Goal: Book appointment/travel/reservation

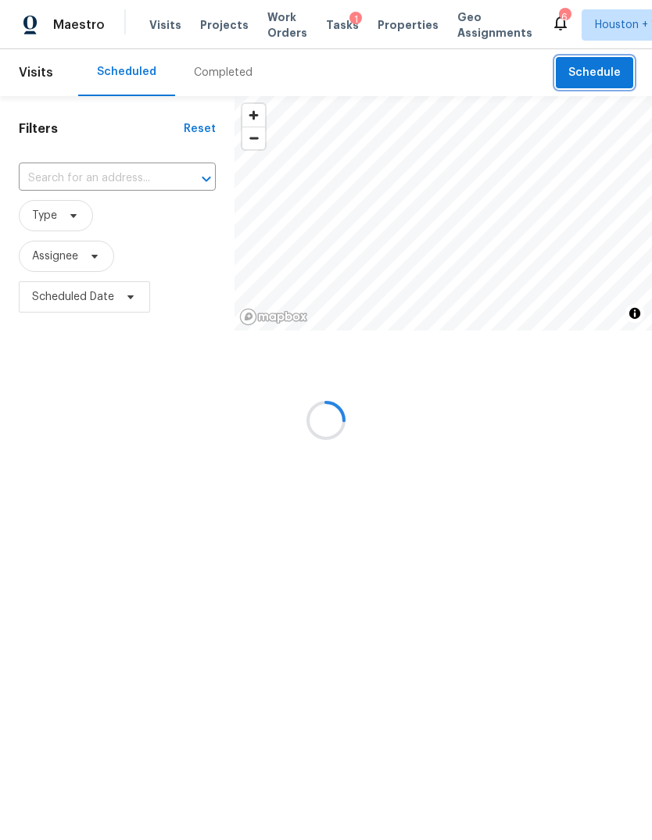
click at [599, 76] on span "Schedule" at bounding box center [594, 73] width 52 height 20
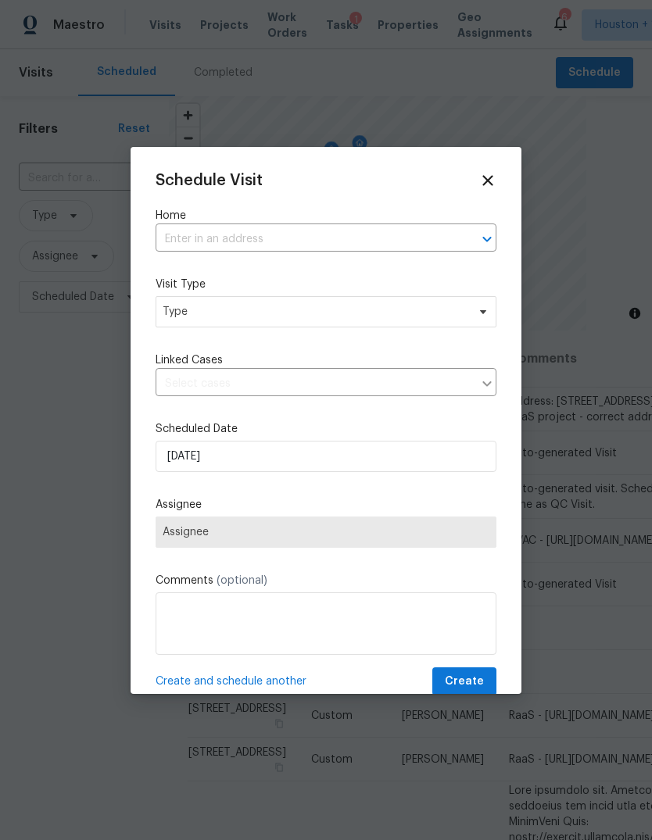
click at [440, 243] on input "text" at bounding box center [304, 239] width 297 height 24
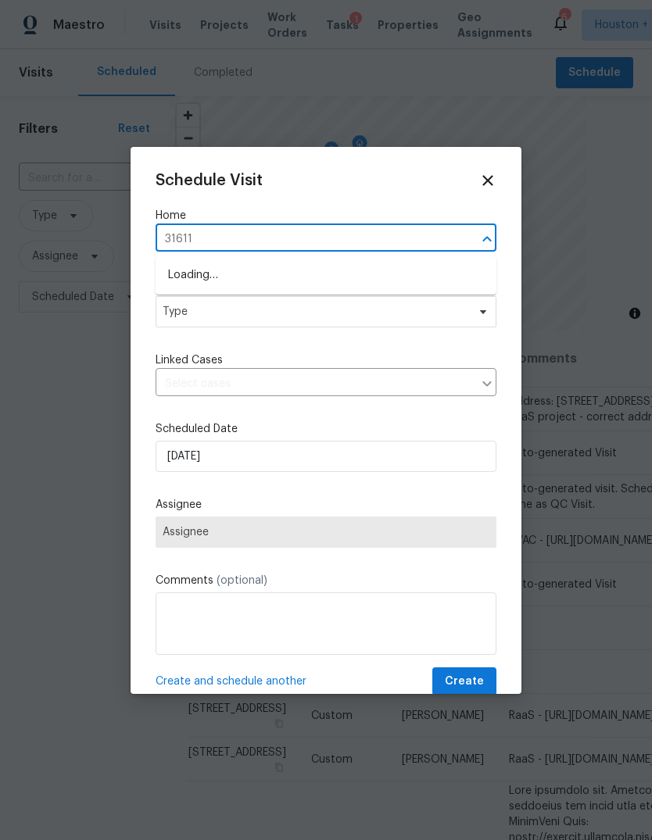
type input "31611"
click at [400, 302] on li "[STREET_ADDRESS]" at bounding box center [326, 301] width 341 height 26
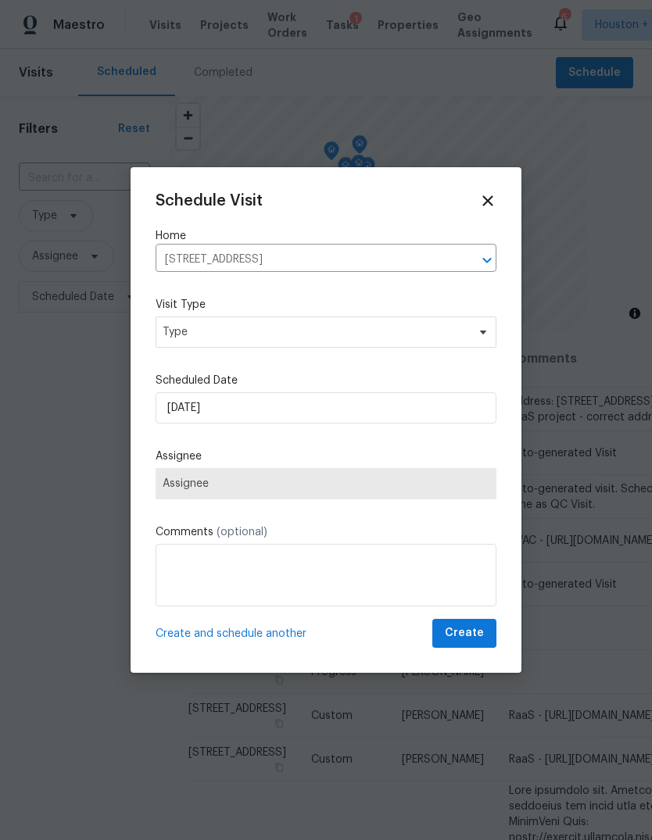
click at [454, 310] on label "Visit Type" at bounding box center [326, 305] width 341 height 16
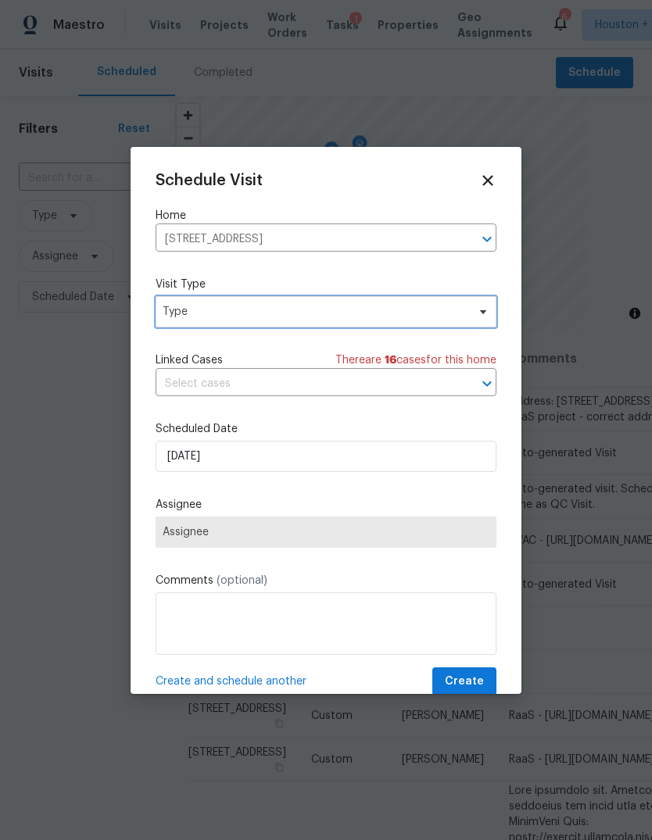
click at [468, 314] on span "Type" at bounding box center [326, 311] width 341 height 31
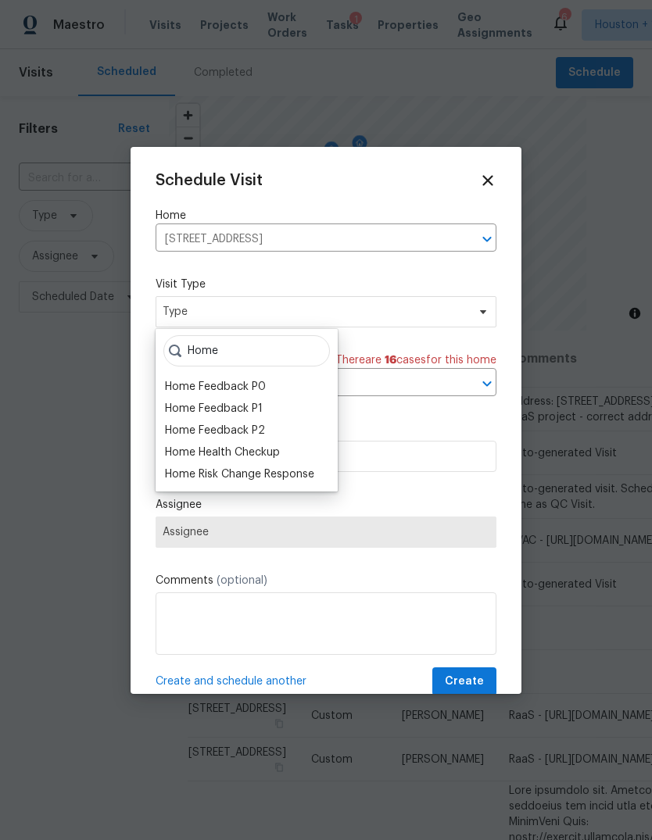
type input "Home"
click at [196, 460] on div "Home Health Checkup" at bounding box center [222, 453] width 115 height 16
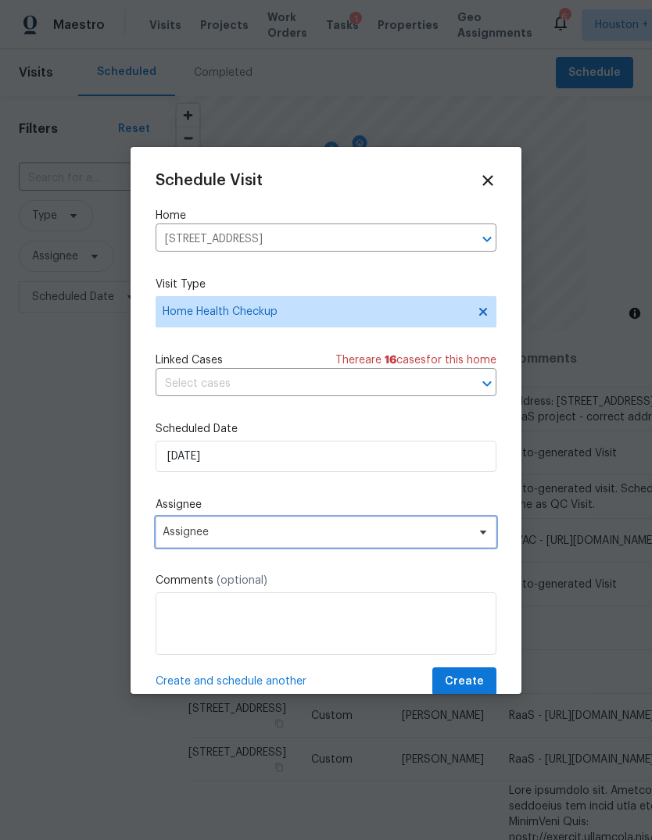
click at [176, 539] on span "Assignee" at bounding box center [316, 532] width 306 height 13
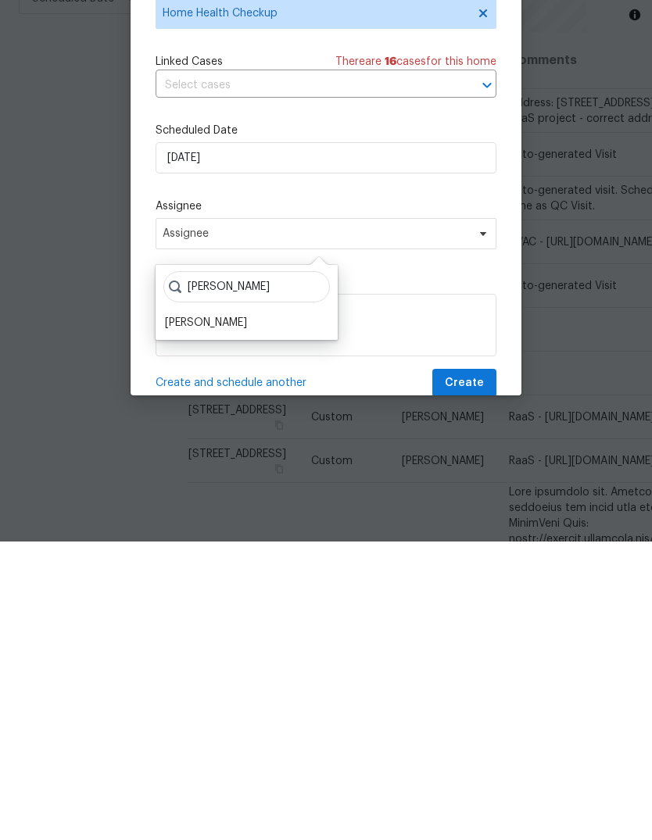
type input "[PERSON_NAME]"
click at [191, 614] on div "[PERSON_NAME]" at bounding box center [206, 622] width 82 height 16
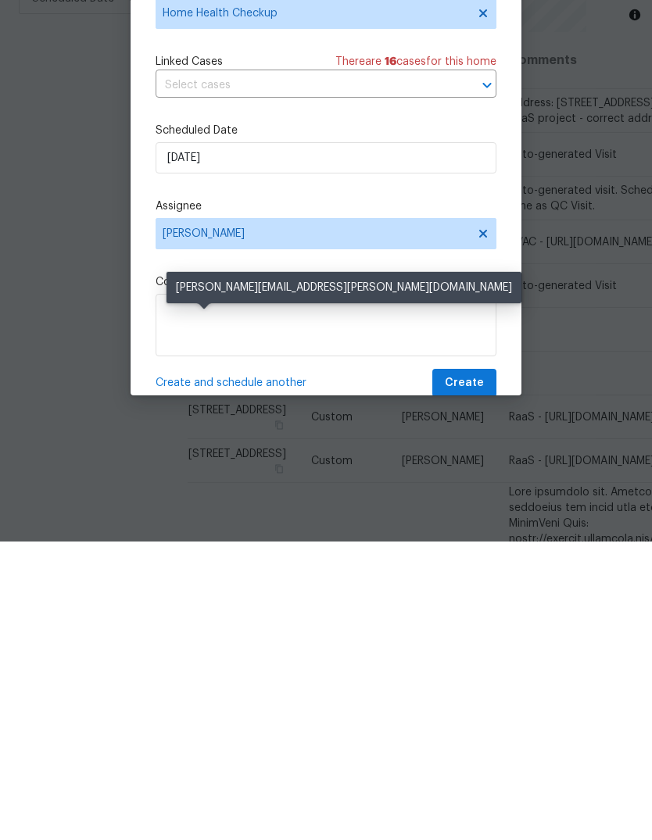
scroll to position [59, 0]
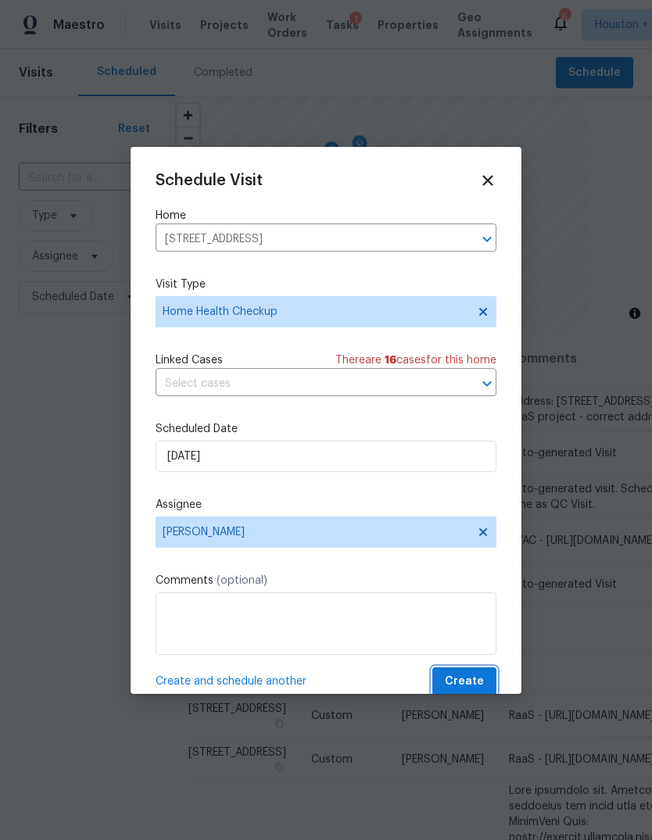
click at [479, 685] on span "Create" at bounding box center [464, 682] width 39 height 20
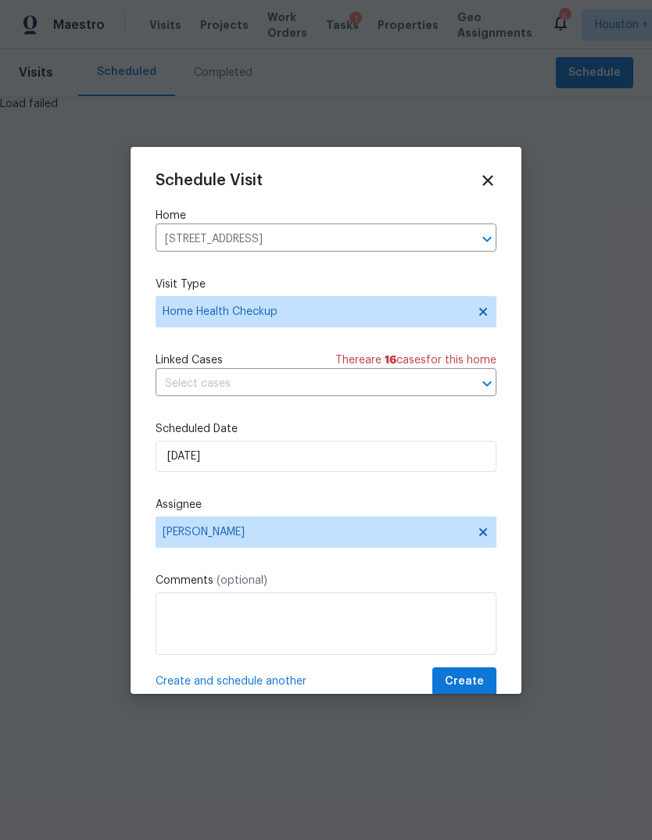
scroll to position [0, 0]
click at [473, 680] on span "Create" at bounding box center [464, 682] width 39 height 20
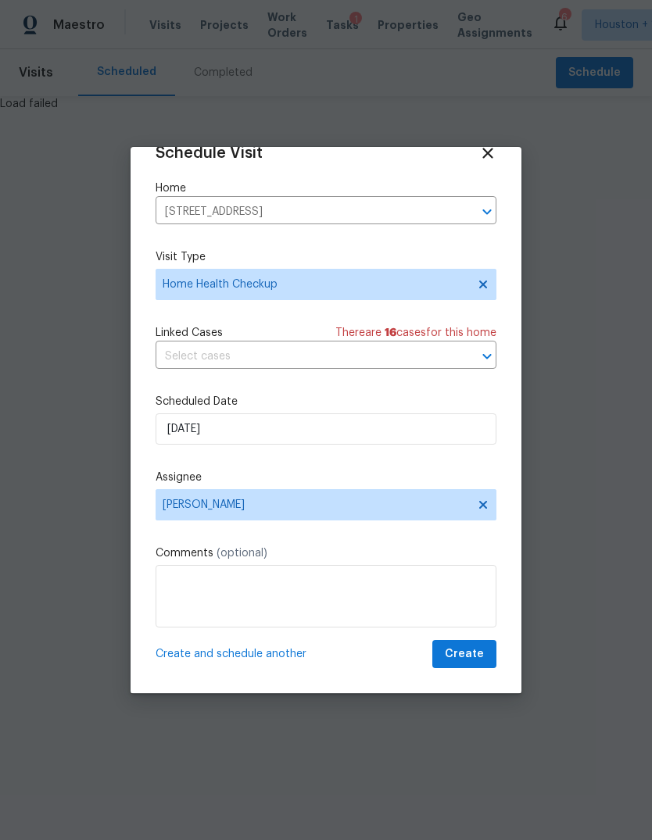
scroll to position [30, 0]
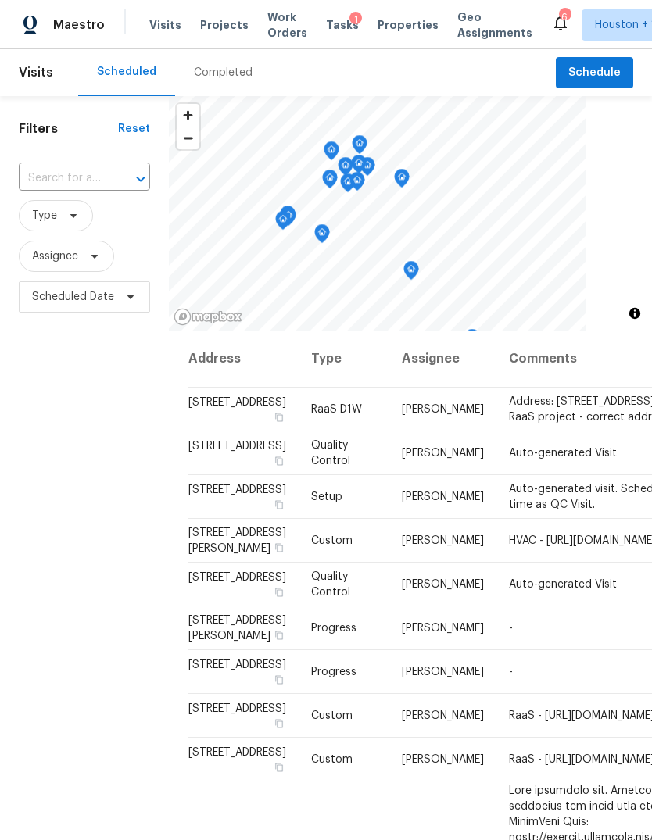
click at [213, 30] on span "Projects" at bounding box center [224, 25] width 48 height 16
